Goal: Task Accomplishment & Management: Manage account settings

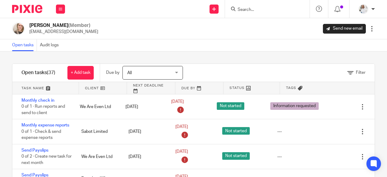
scroll to position [23, 0]
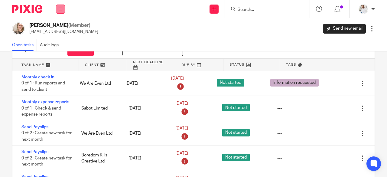
click at [65, 10] on button at bounding box center [60, 9] width 9 height 9
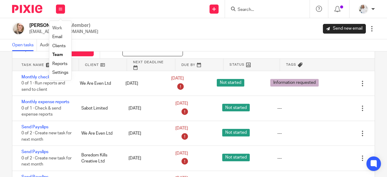
click at [60, 24] on li "Work" at bounding box center [60, 28] width 16 height 9
click at [60, 26] on link "Work" at bounding box center [57, 28] width 10 height 4
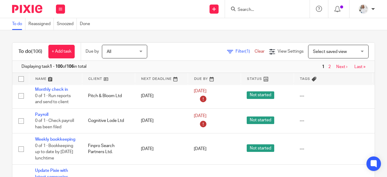
scroll to position [486, 0]
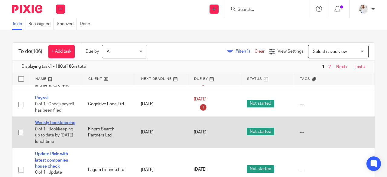
click at [51, 122] on link "Weekly bookkeeping" at bounding box center [55, 123] width 40 height 4
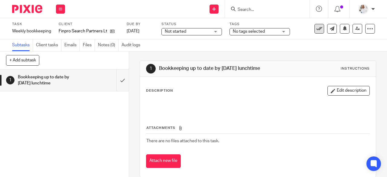
click at [315, 31] on button at bounding box center [320, 29] width 10 height 10
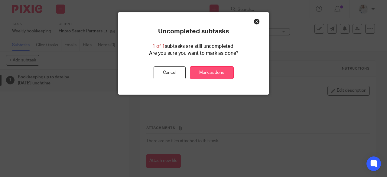
click at [209, 72] on link "Mark as done" at bounding box center [212, 72] width 44 height 13
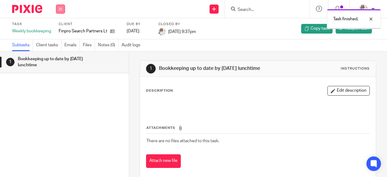
click at [61, 12] on button at bounding box center [60, 9] width 9 height 9
click at [58, 29] on link "Work" at bounding box center [57, 28] width 11 height 4
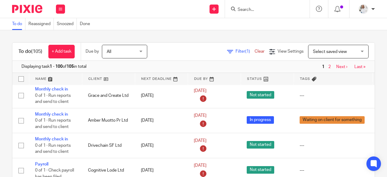
scroll to position [493, 0]
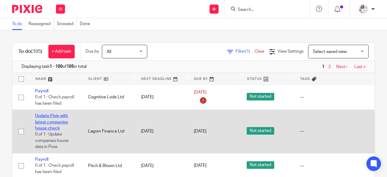
click at [61, 119] on link "Update Pixie with latest companies house check" at bounding box center [51, 122] width 33 height 17
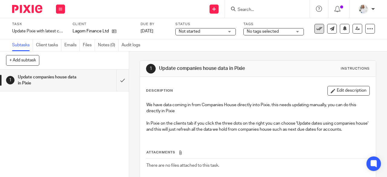
click at [317, 27] on icon at bounding box center [320, 29] width 6 height 6
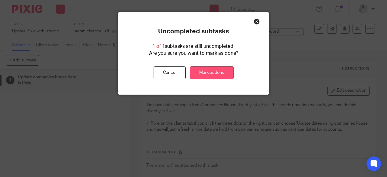
click at [211, 70] on link "Mark as done" at bounding box center [212, 72] width 44 height 13
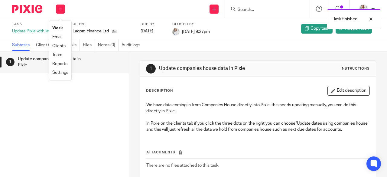
click at [59, 29] on link "Work" at bounding box center [57, 28] width 11 height 4
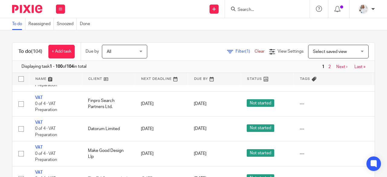
scroll to position [948, 0]
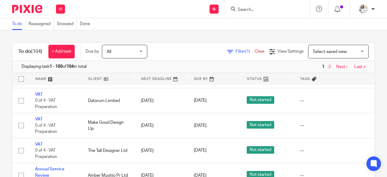
click at [248, 12] on form at bounding box center [269, 9] width 64 height 8
click at [248, 10] on input "Search" at bounding box center [264, 9] width 54 height 5
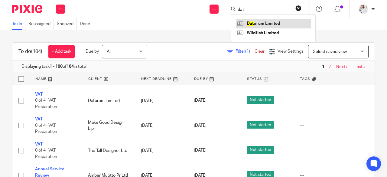
type input "dat"
click at [256, 22] on link at bounding box center [273, 23] width 75 height 9
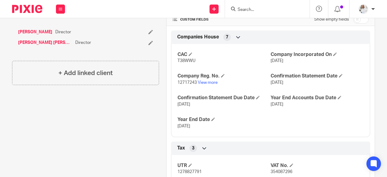
scroll to position [183, 0]
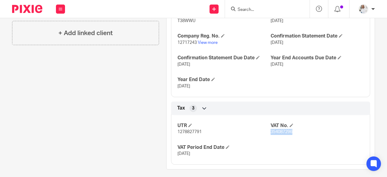
drag, startPoint x: 306, startPoint y: 137, endPoint x: 268, endPoint y: 133, distance: 38.3
click at [268, 133] on div "UTR 1278827791 VAT No. 354087296 VAT Period End Date [DATE]" at bounding box center [270, 137] width 199 height 54
copy span "354087296"
